Goal: Information Seeking & Learning: Learn about a topic

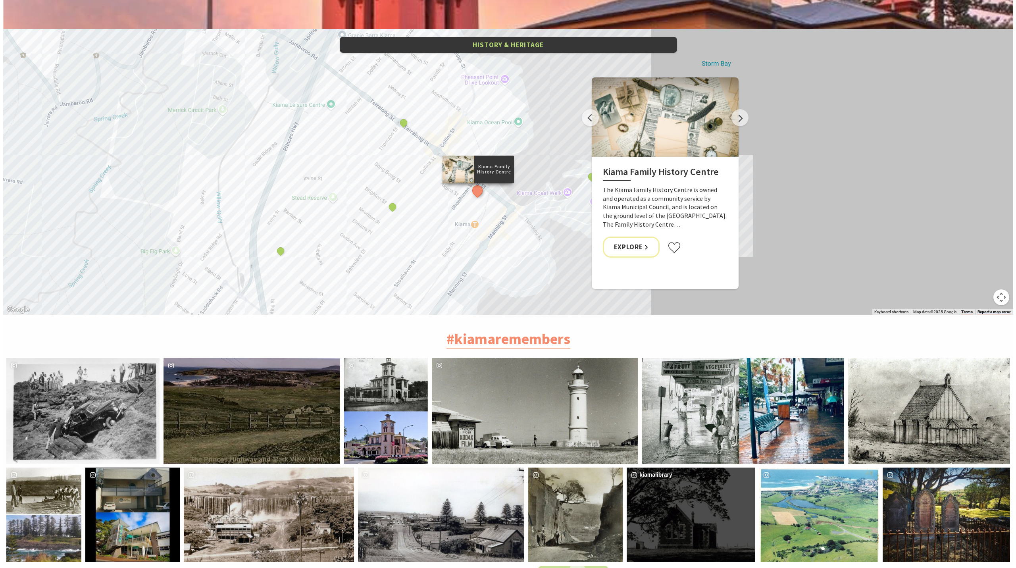
scroll to position [1745, 0]
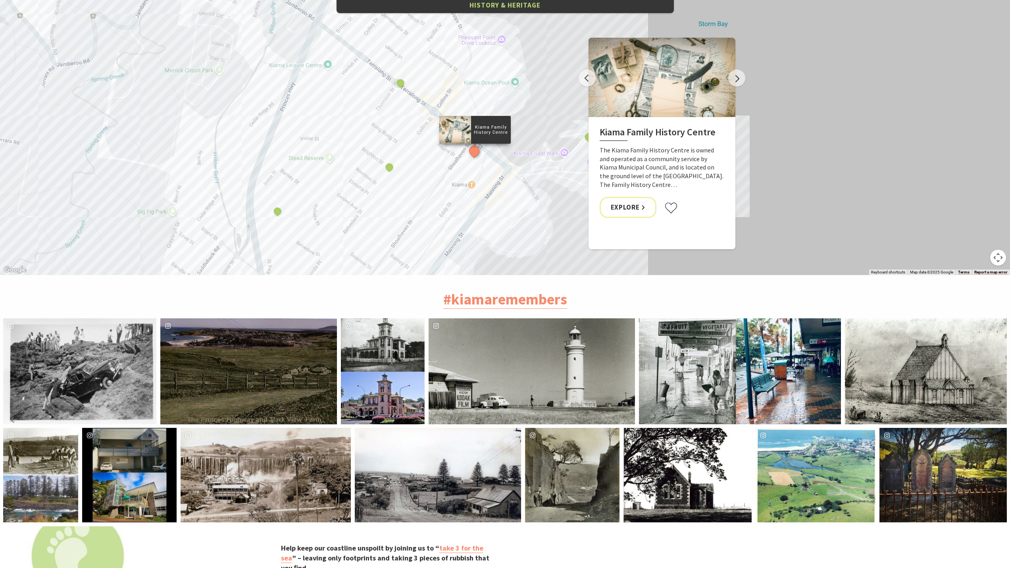
click at [789, 458] on div "image gallery, click to learn more about photo: Aerial view of Spring Creek, Ki…" at bounding box center [785, 475] width 60 height 94
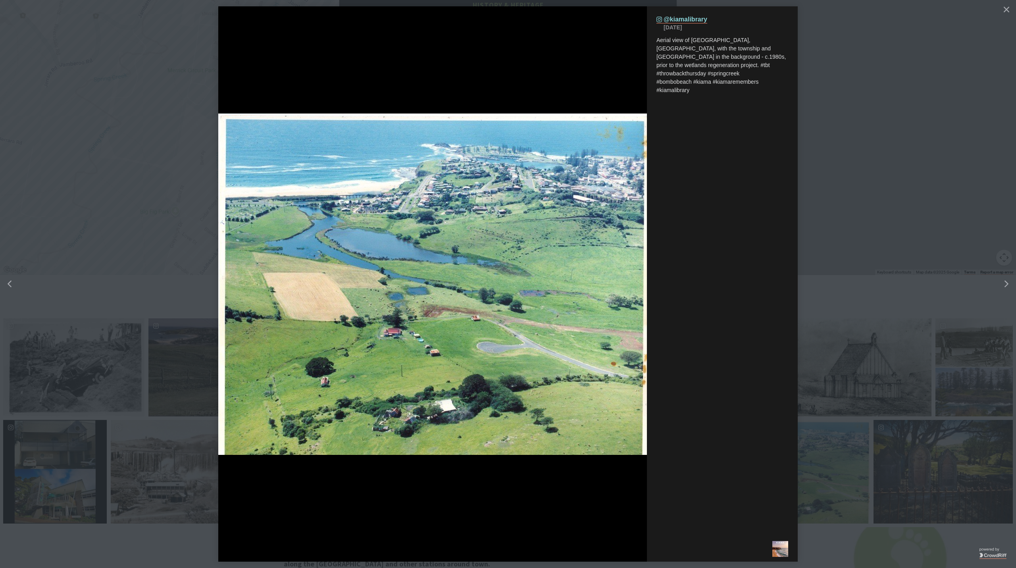
click at [846, 149] on button "details for image" at bounding box center [508, 284] width 1016 height 568
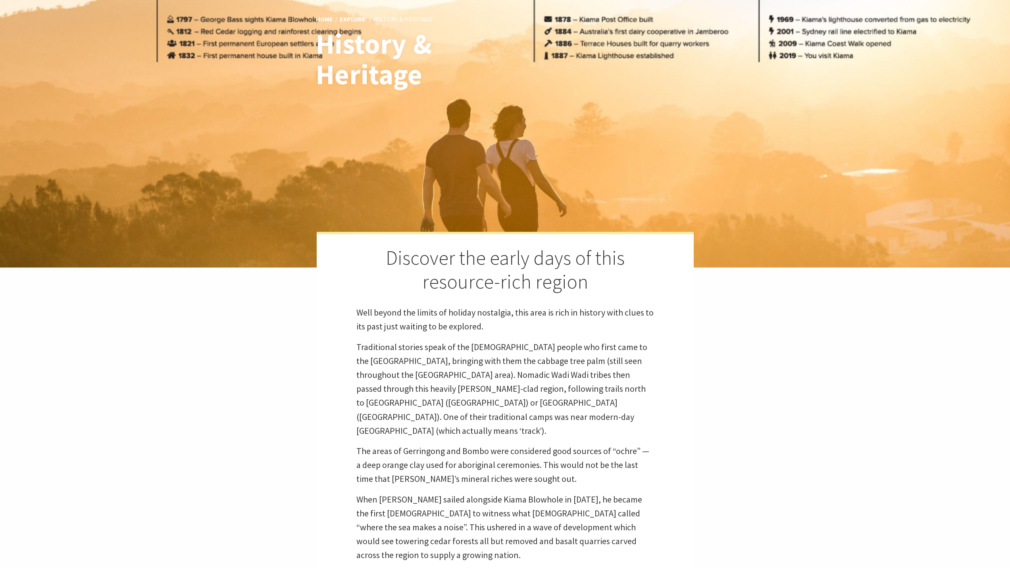
scroll to position [119, 0]
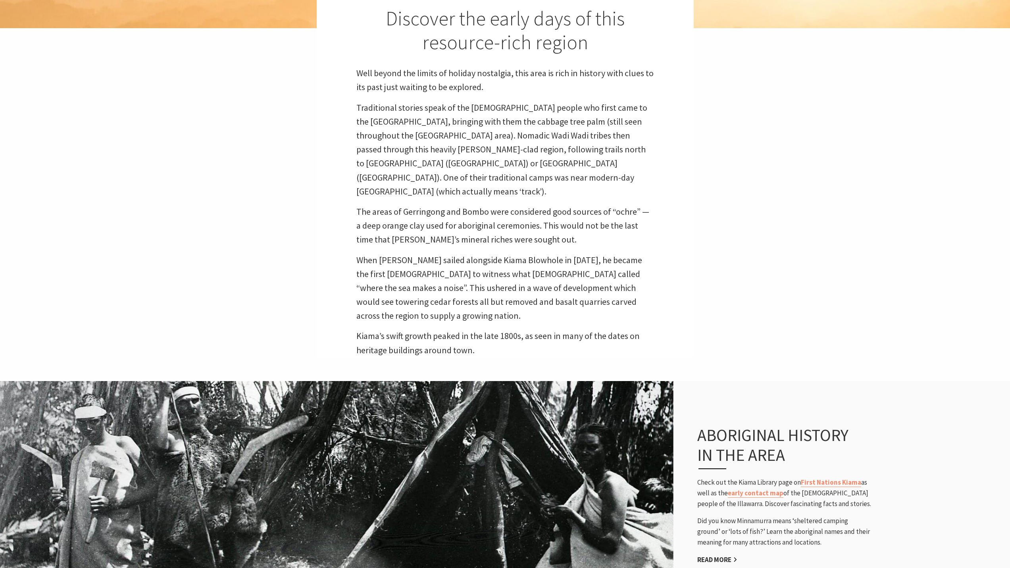
scroll to position [397, 0]
